Goal: Navigation & Orientation: Find specific page/section

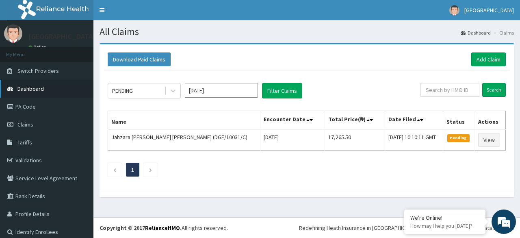
click at [36, 85] on span "Dashboard" at bounding box center [30, 88] width 26 height 7
click at [36, 89] on span "Dashboard" at bounding box center [30, 88] width 26 height 7
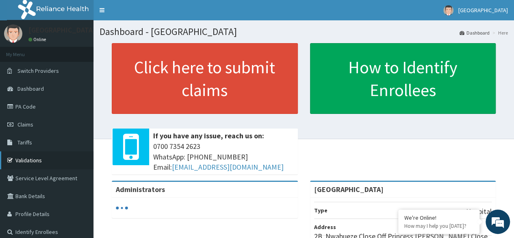
click at [34, 157] on link "Validations" at bounding box center [46, 160] width 93 height 18
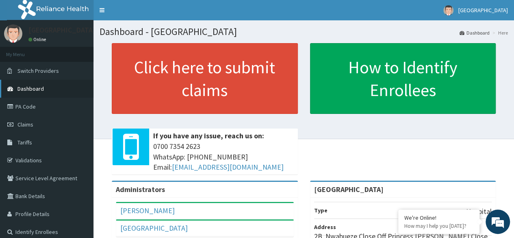
click at [24, 87] on span "Dashboard" at bounding box center [30, 88] width 26 height 7
click at [28, 121] on span "Claims" at bounding box center [25, 124] width 16 height 7
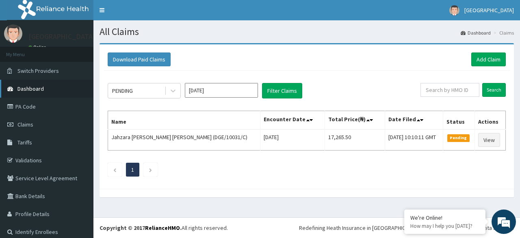
click at [30, 88] on span "Dashboard" at bounding box center [30, 88] width 26 height 7
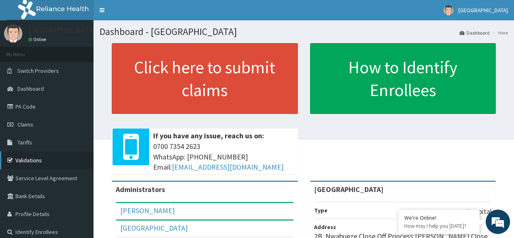
click at [20, 161] on link "Validations" at bounding box center [46, 160] width 93 height 18
